Goal: Information Seeking & Learning: Check status

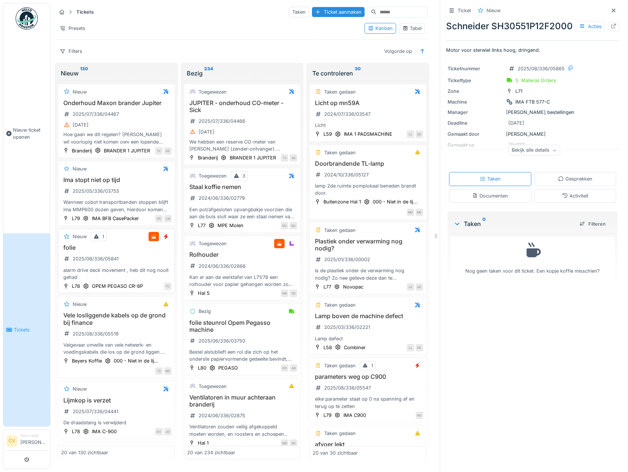
click at [97, 280] on div "alarm drive deck movement , heb dit nog nooit gehad" at bounding box center [116, 274] width 110 height 14
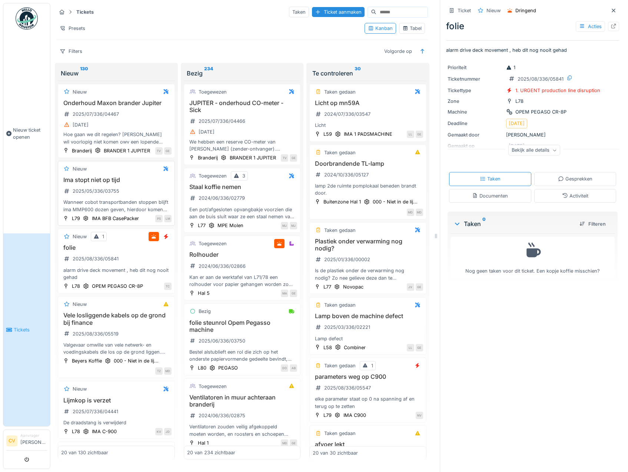
click at [95, 213] on div "Wanneer cobot transportbanden stoppen blijft ima MMP600 dozen geven, hierdoor k…" at bounding box center [116, 206] width 110 height 14
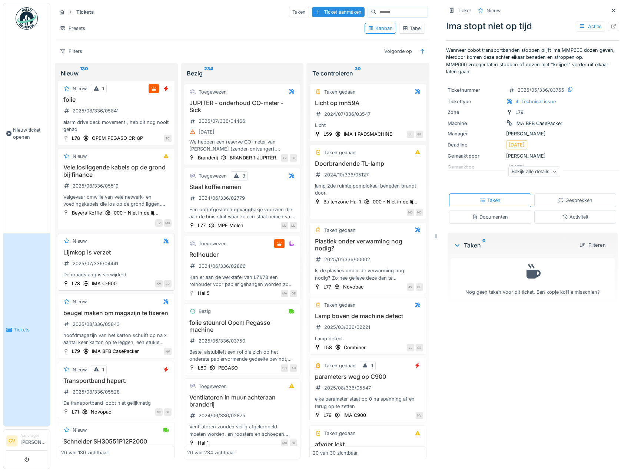
scroll to position [259, 0]
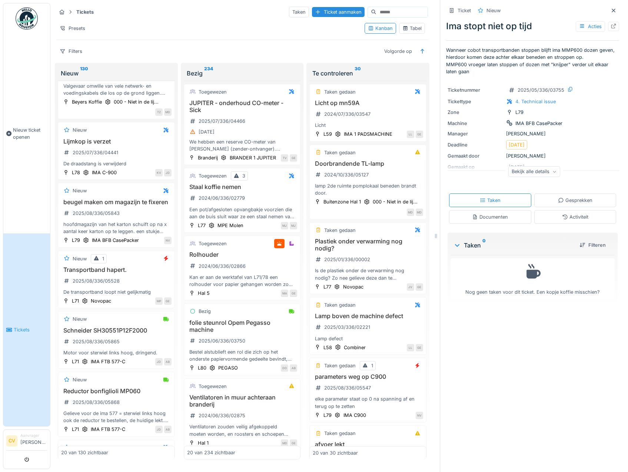
click at [31, 441] on li "Aanvrager [PERSON_NAME]" at bounding box center [33, 441] width 27 height 16
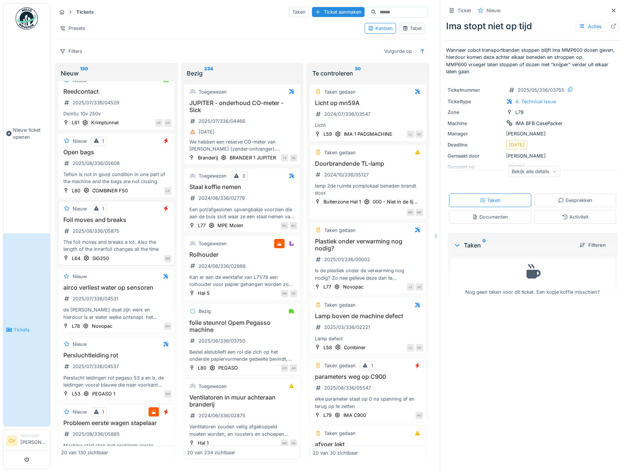
scroll to position [703, 0]
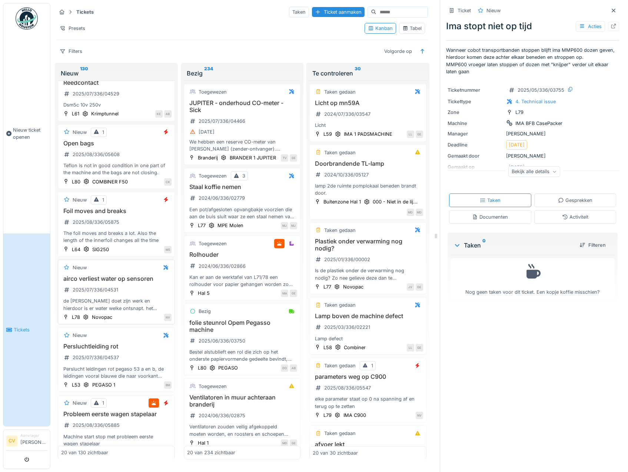
click at [113, 312] on div "de [PERSON_NAME] doet zijn werk en hierdoor is er water welke ontsnapt. het pro…" at bounding box center [116, 305] width 110 height 14
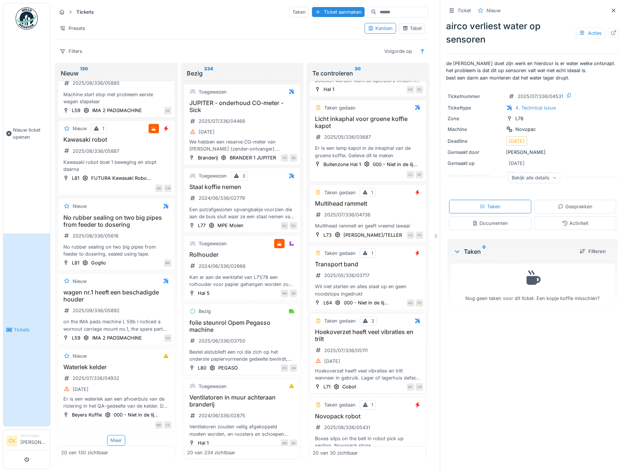
scroll to position [1164, 0]
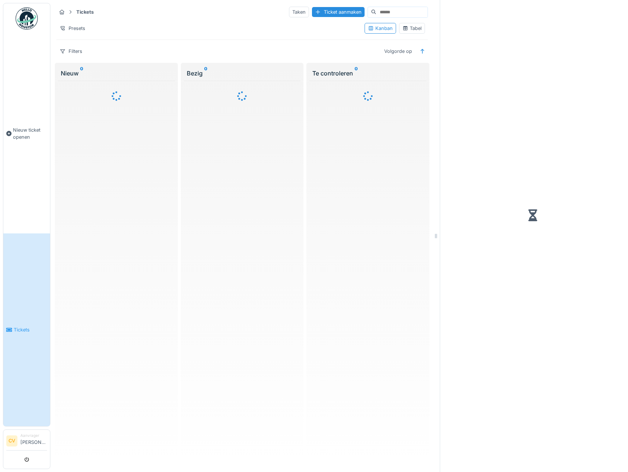
scroll to position [6, 0]
